Goal: Transaction & Acquisition: Purchase product/service

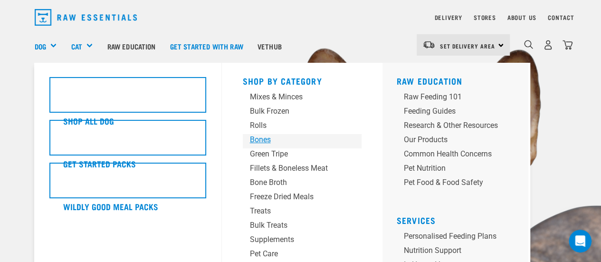
scroll to position [48, 0]
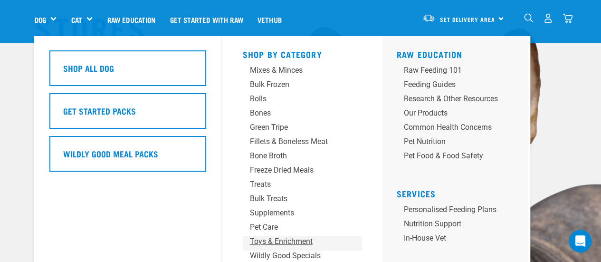
click at [293, 238] on div "Toys & Enrichment" at bounding box center [294, 241] width 89 height 11
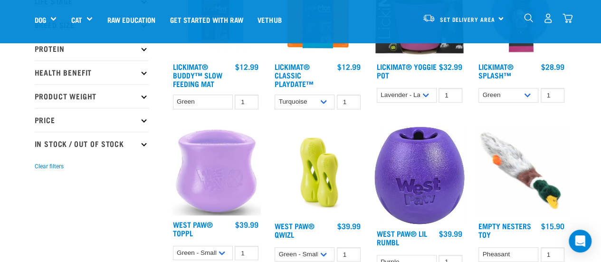
scroll to position [190, 0]
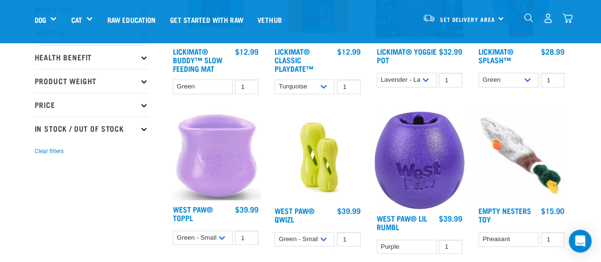
click at [143, 128] on icon at bounding box center [143, 127] width 5 height 5
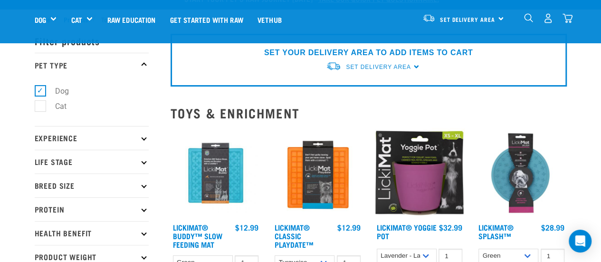
scroll to position [0, 0]
